Goal: Check status: Check status

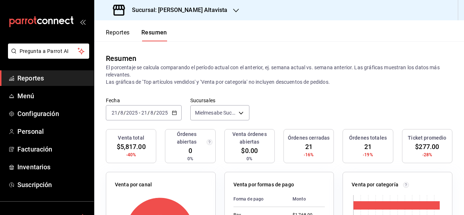
click at [121, 32] on button "Reportes" at bounding box center [118, 35] width 24 height 12
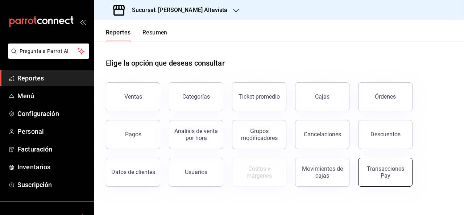
click at [385, 165] on button "Transacciones Pay" at bounding box center [385, 172] width 54 height 29
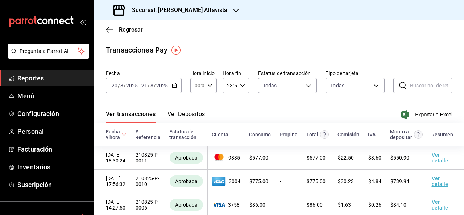
click at [184, 118] on button "Ver Depósitos" at bounding box center [186, 116] width 38 height 12
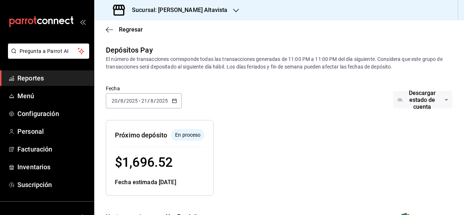
click at [237, 9] on icon "button" at bounding box center [236, 11] width 6 height 6
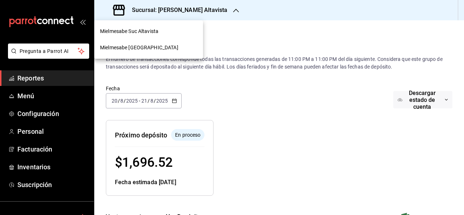
click at [161, 48] on div "Mielmesabe [GEOGRAPHIC_DATA]" at bounding box center [148, 48] width 97 height 8
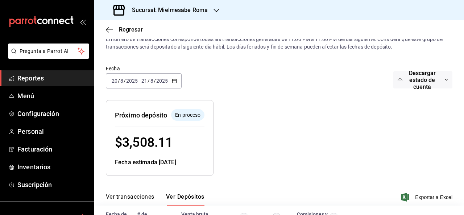
scroll to position [26, 0]
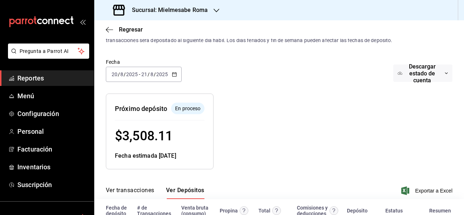
click at [217, 10] on icon "button" at bounding box center [216, 11] width 6 height 4
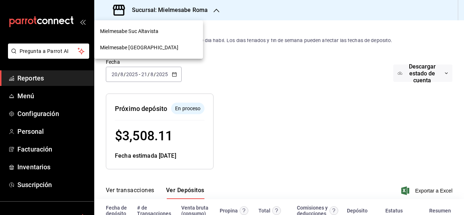
click at [192, 29] on div "Mielmesabe Suc Altavista" at bounding box center [148, 32] width 97 height 8
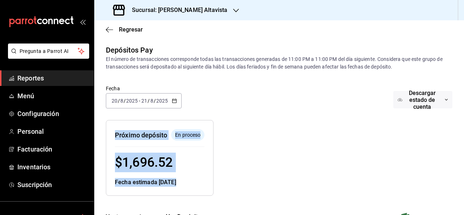
drag, startPoint x: 455, startPoint y: 90, endPoint x: 462, endPoint y: 146, distance: 56.9
click at [462, 146] on div "Regresar Depósitos Pay El número de transacciones corresponde todas las transac…" at bounding box center [278, 117] width 369 height 195
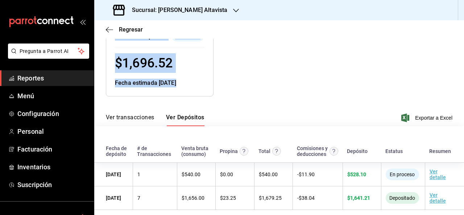
scroll to position [0, 0]
